Goal: Contribute content

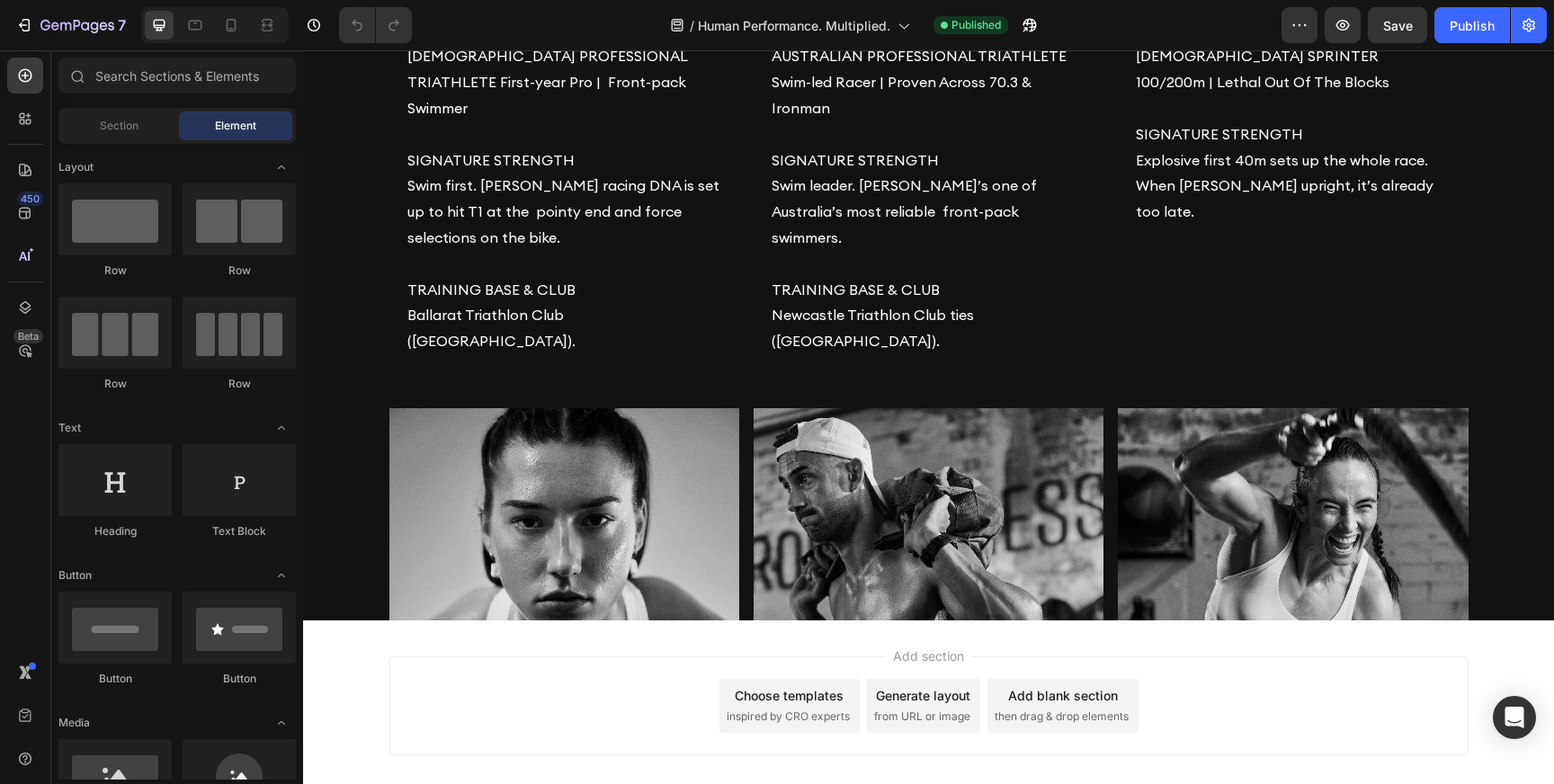
scroll to position [1769, 0]
click at [922, 28] on img at bounding box center [928, 28] width 350 height 0
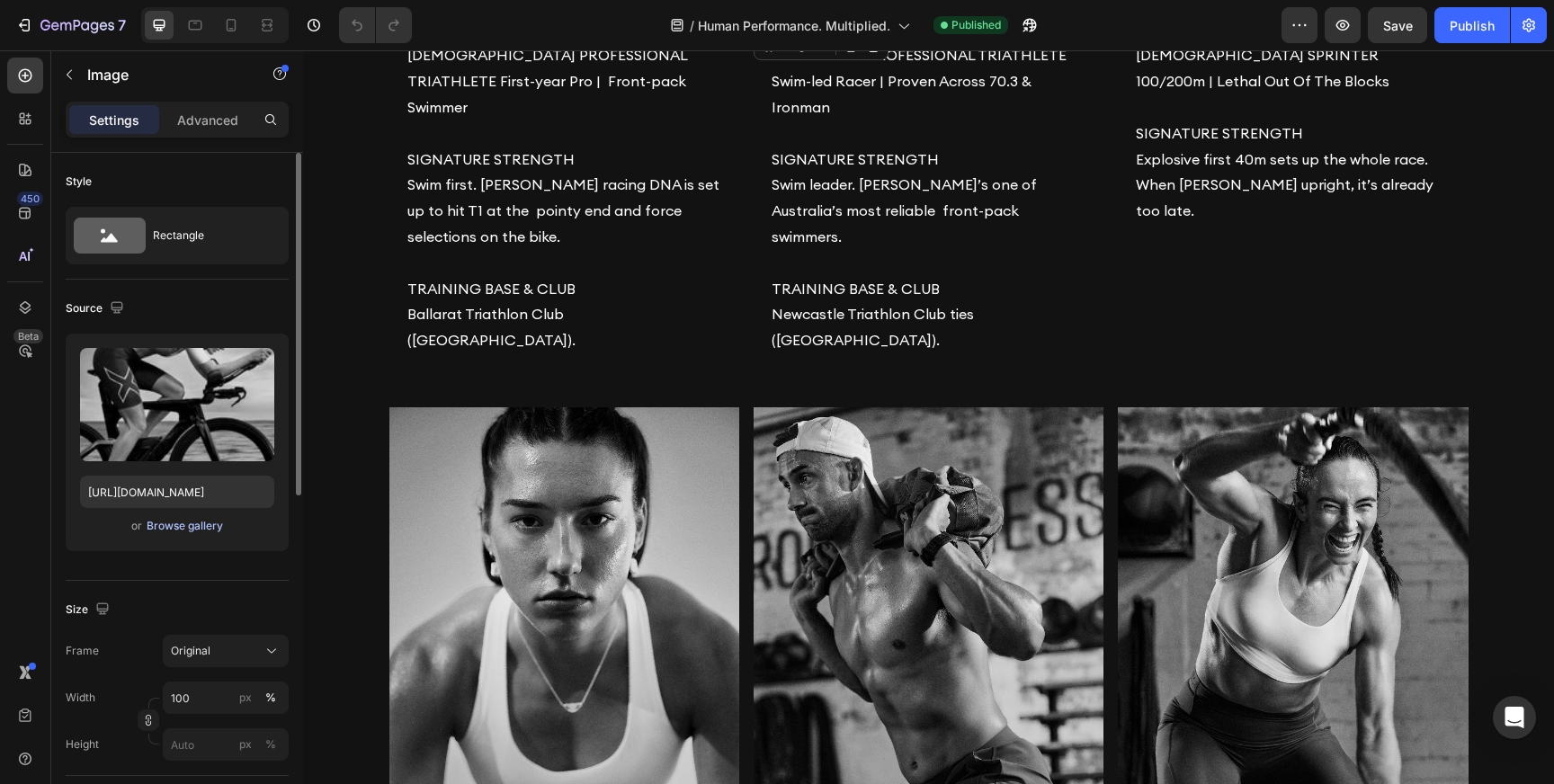
click at [195, 526] on div "Browse gallery" at bounding box center [185, 526] width 77 height 17
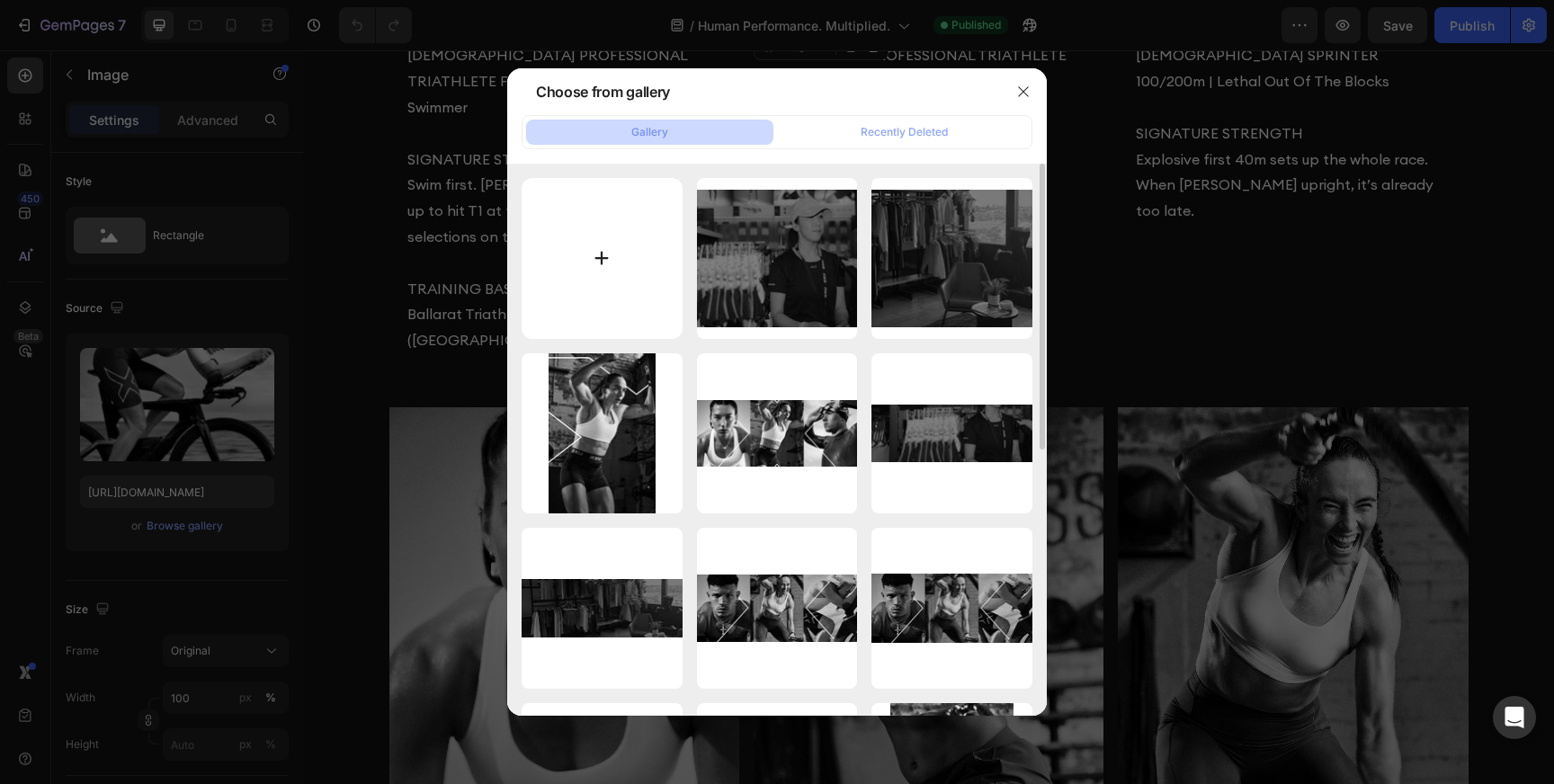
click at [602, 251] on input "file" at bounding box center [603, 258] width 161 height 161
type input "C:\fakepath\Group 23.jpg"
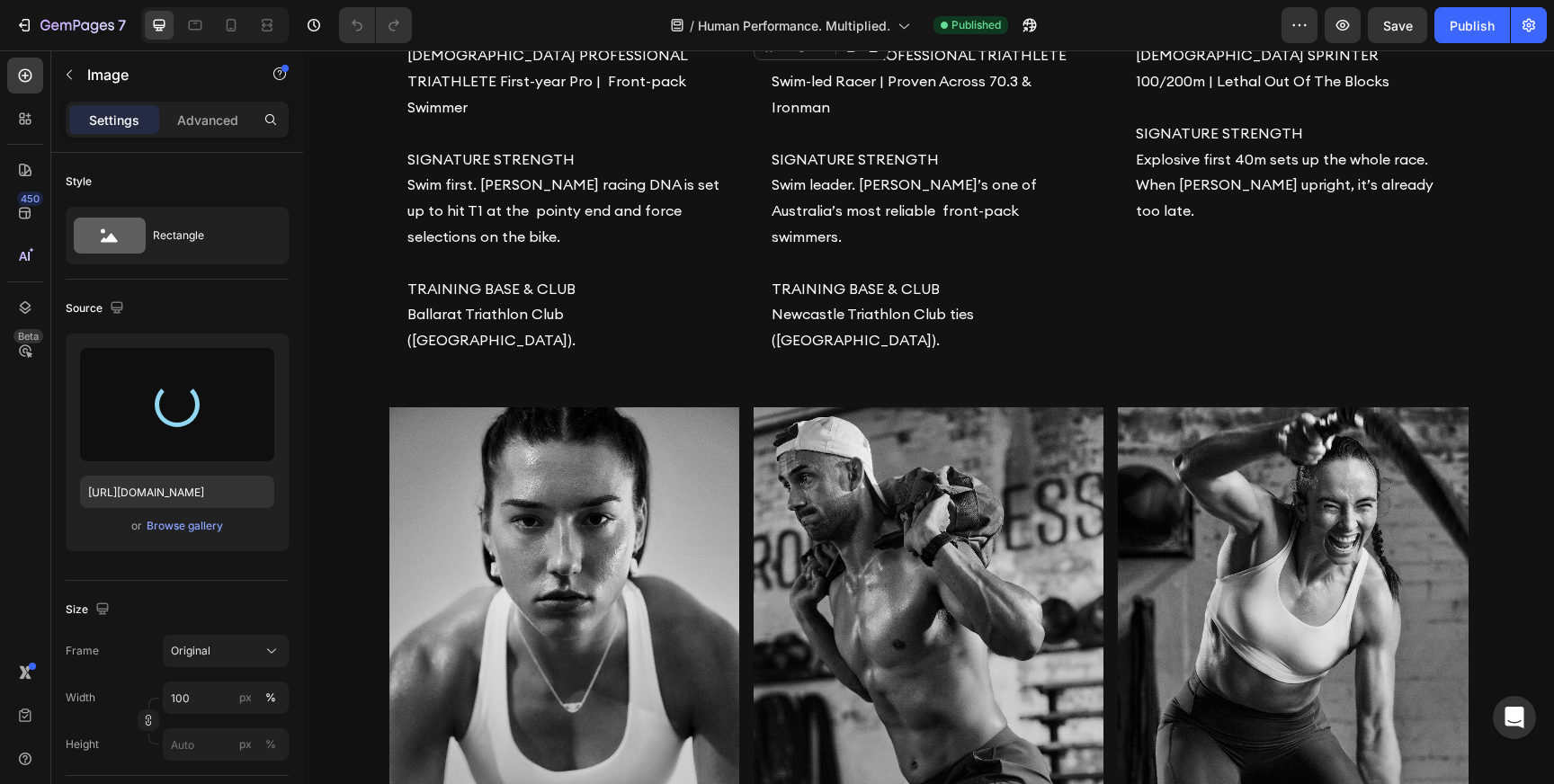
type input "[URL][DOMAIN_NAME]"
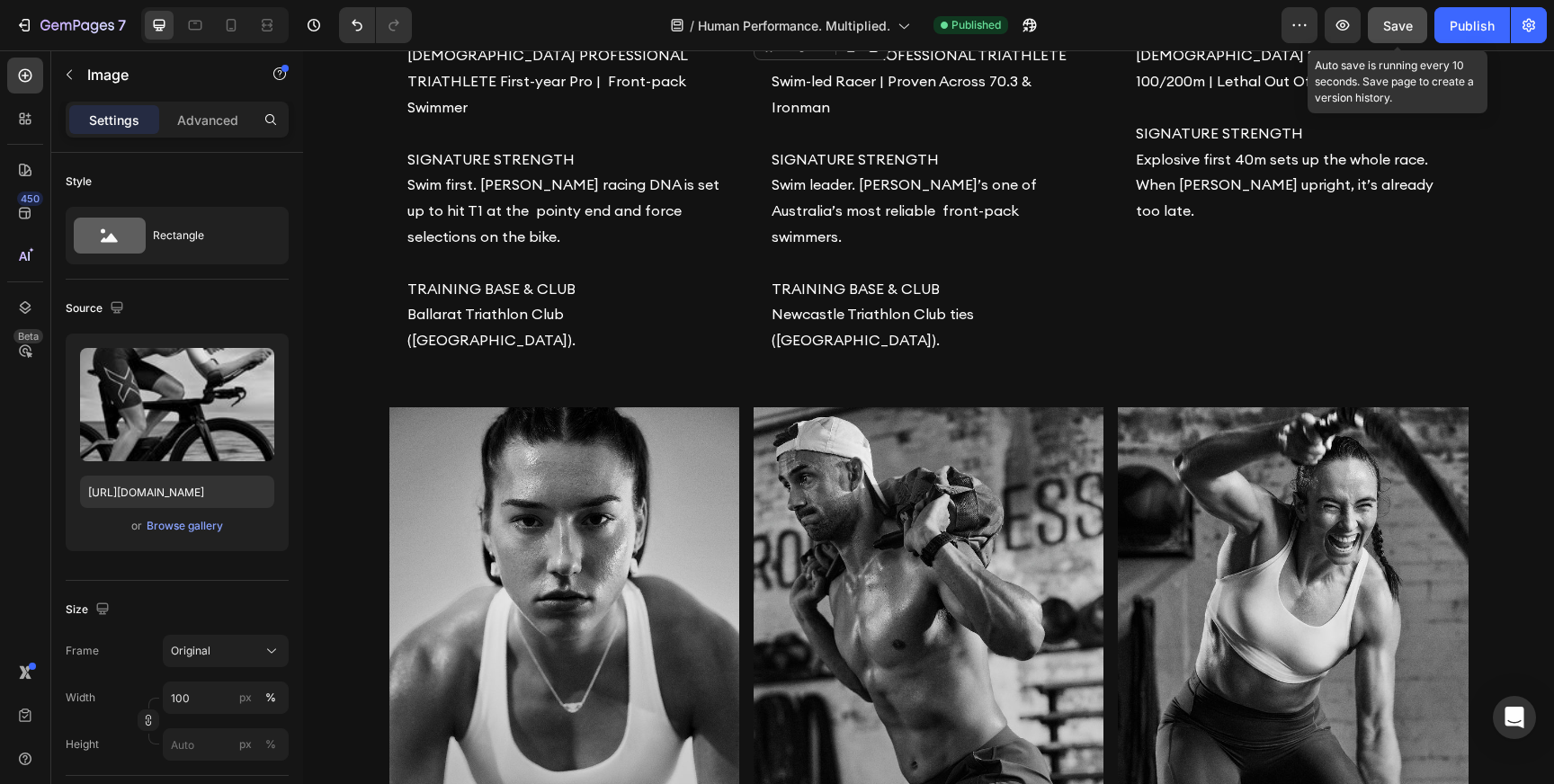
click at [1387, 25] on span "Save" at bounding box center [1398, 26] width 30 height 16
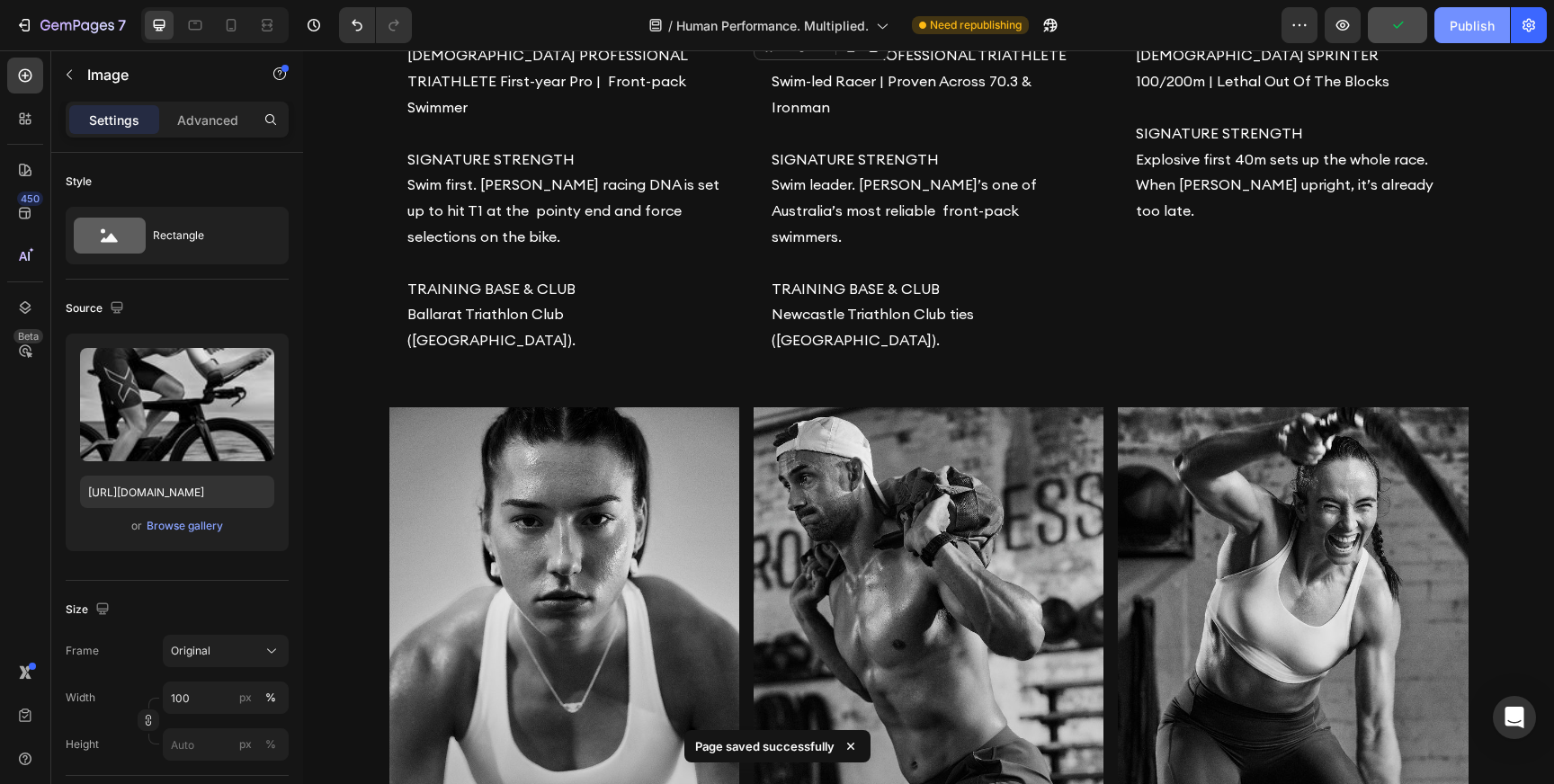
click at [1479, 26] on div "Publish" at bounding box center [1471, 25] width 45 height 18
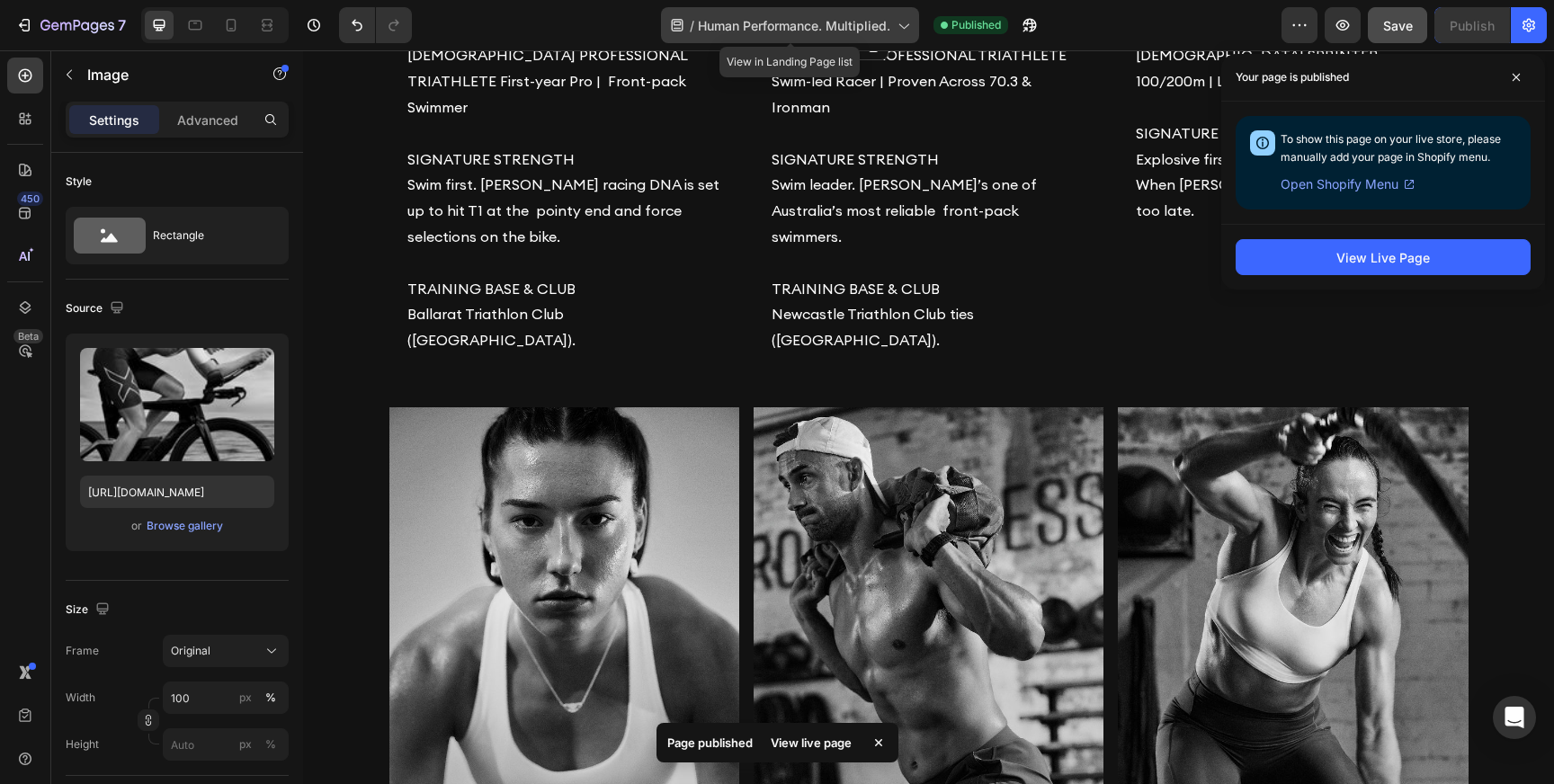
click at [904, 25] on icon at bounding box center [903, 25] width 18 height 18
